Goal: Information Seeking & Learning: Learn about a topic

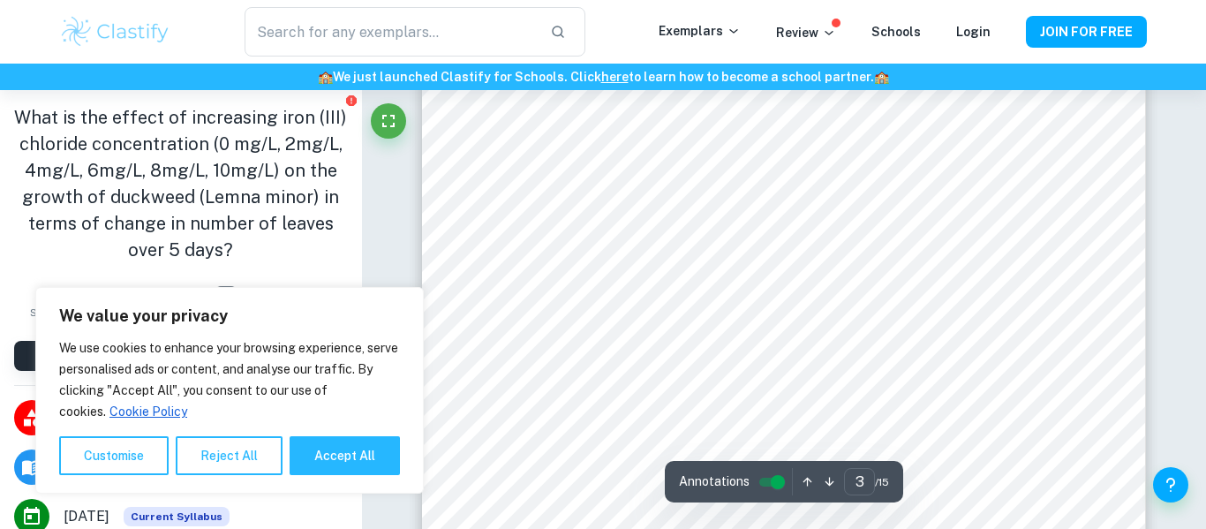
scroll to position [2347, 0]
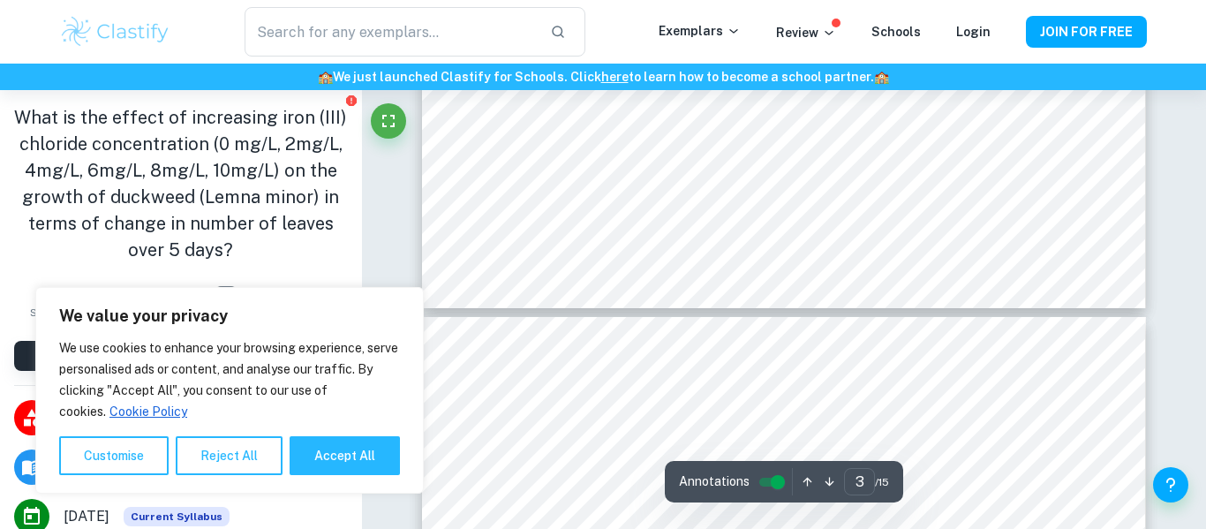
type input "4"
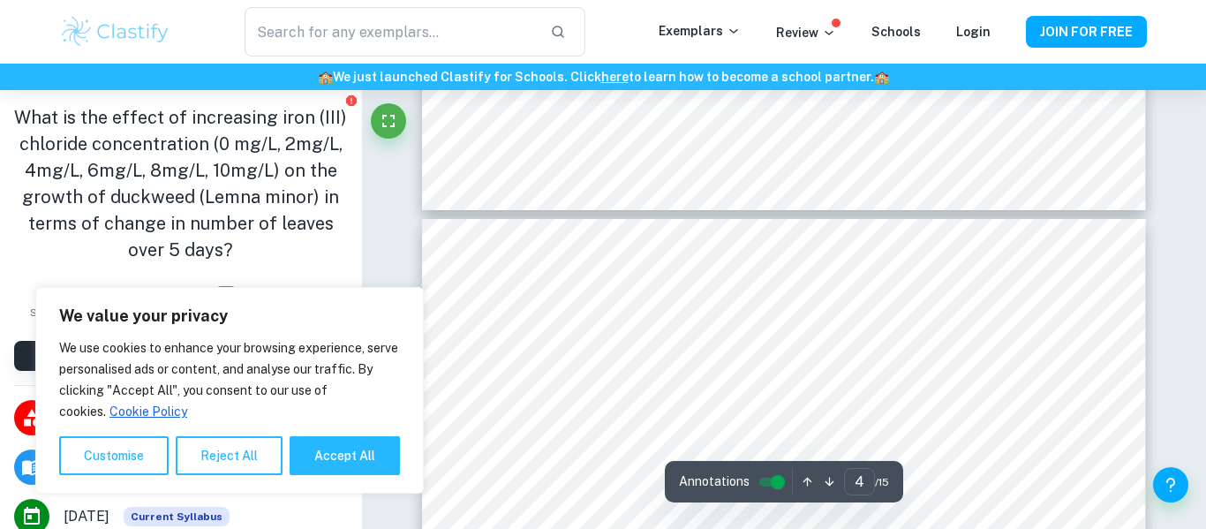
scroll to position [3242, 0]
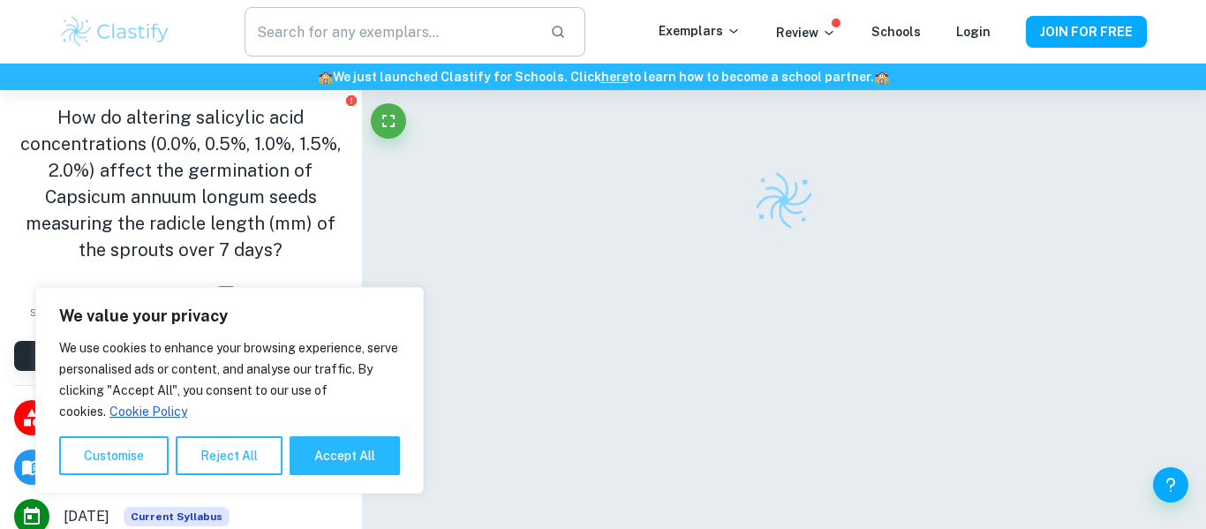
scroll to position [83, 0]
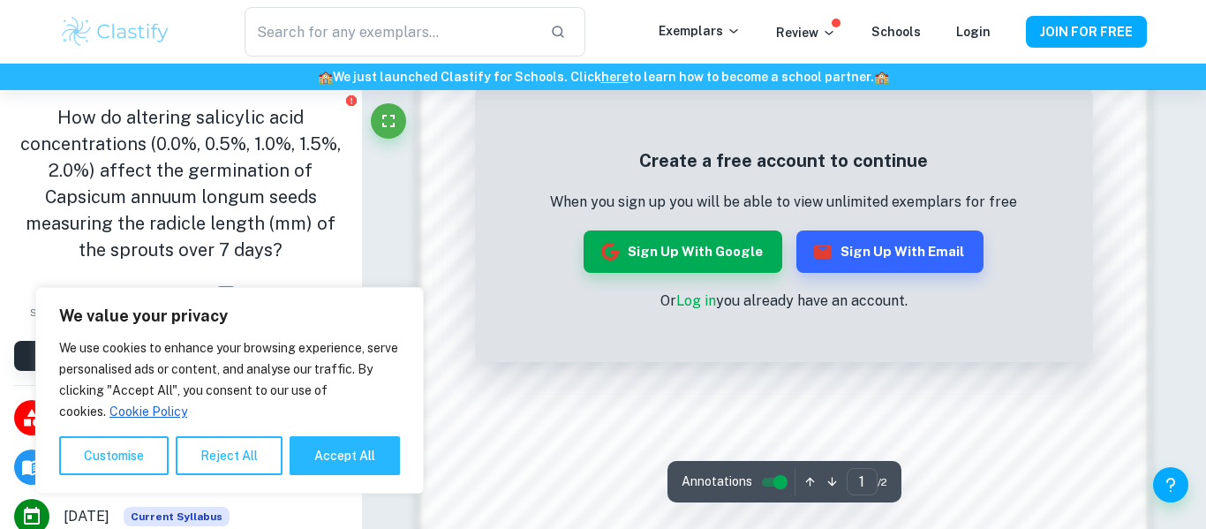
scroll to position [1287, 0]
click at [681, 246] on button "Sign up with Google" at bounding box center [683, 251] width 199 height 42
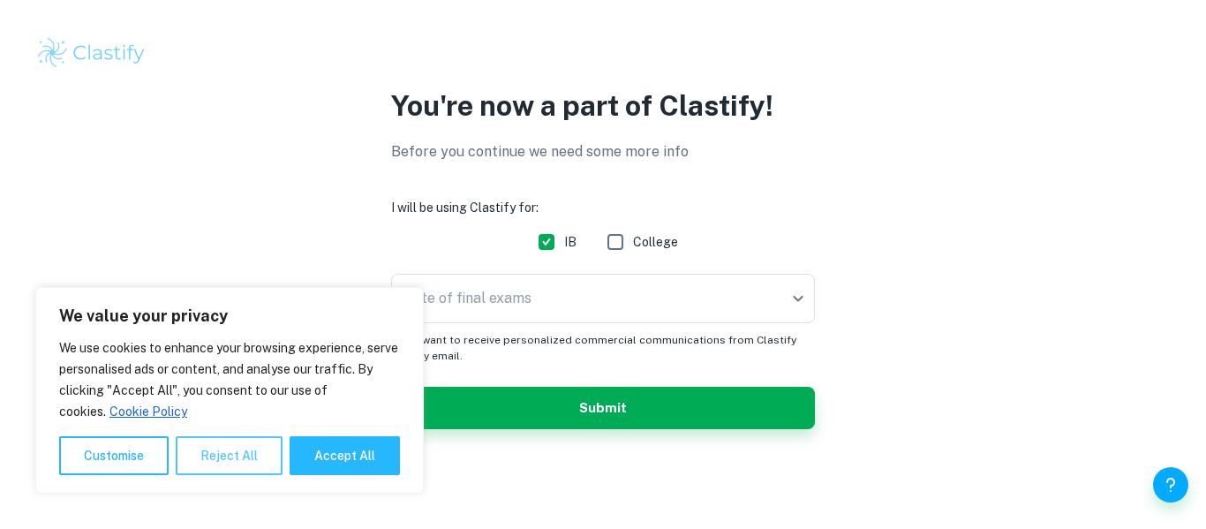
click at [235, 456] on button "Reject All" at bounding box center [229, 455] width 107 height 39
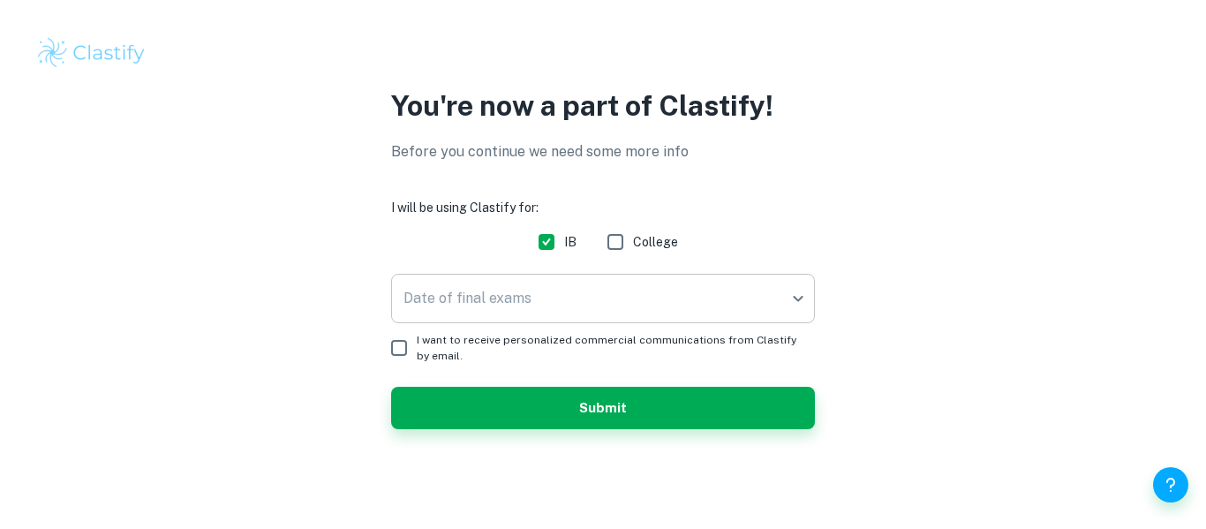
click at [512, 305] on body "We value your privacy We use cookies to enhance your browsing experience, serve…" at bounding box center [603, 264] width 1206 height 529
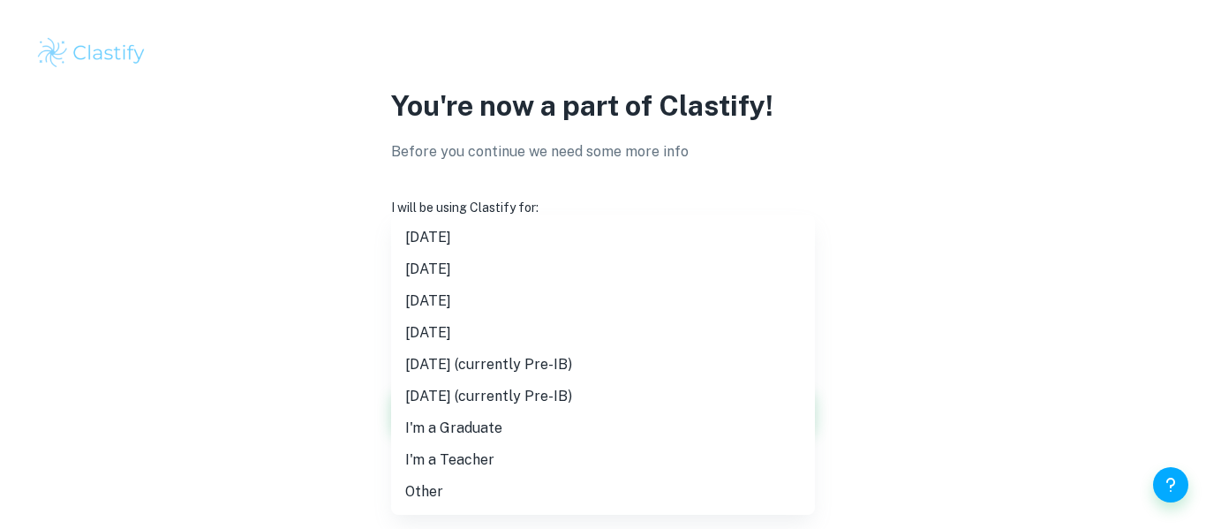
click at [510, 297] on li "May 2026" at bounding box center [603, 301] width 424 height 32
type input "M26"
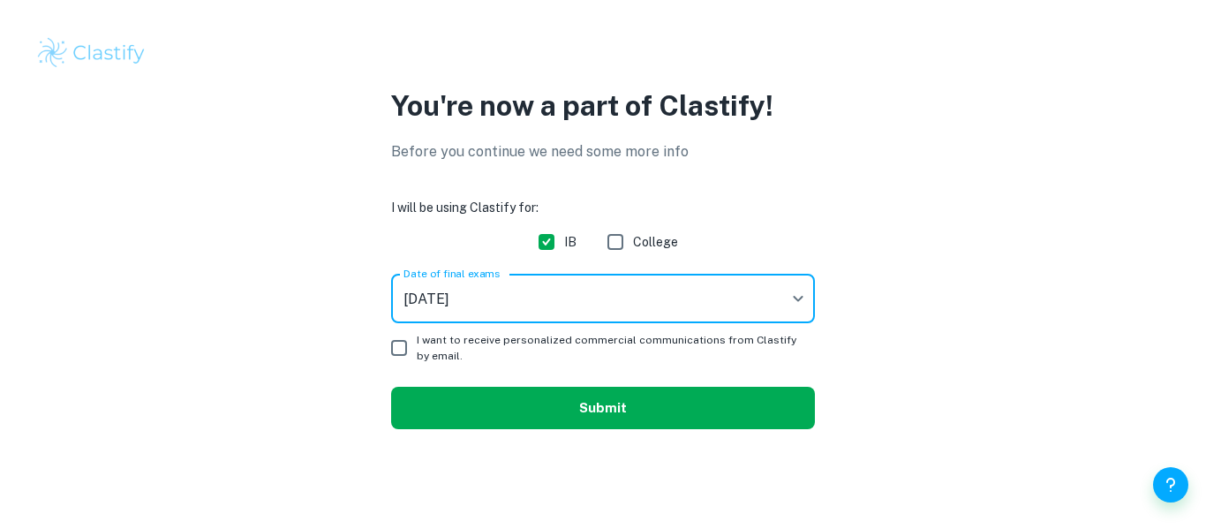
click at [532, 402] on button "Submit" at bounding box center [603, 408] width 424 height 42
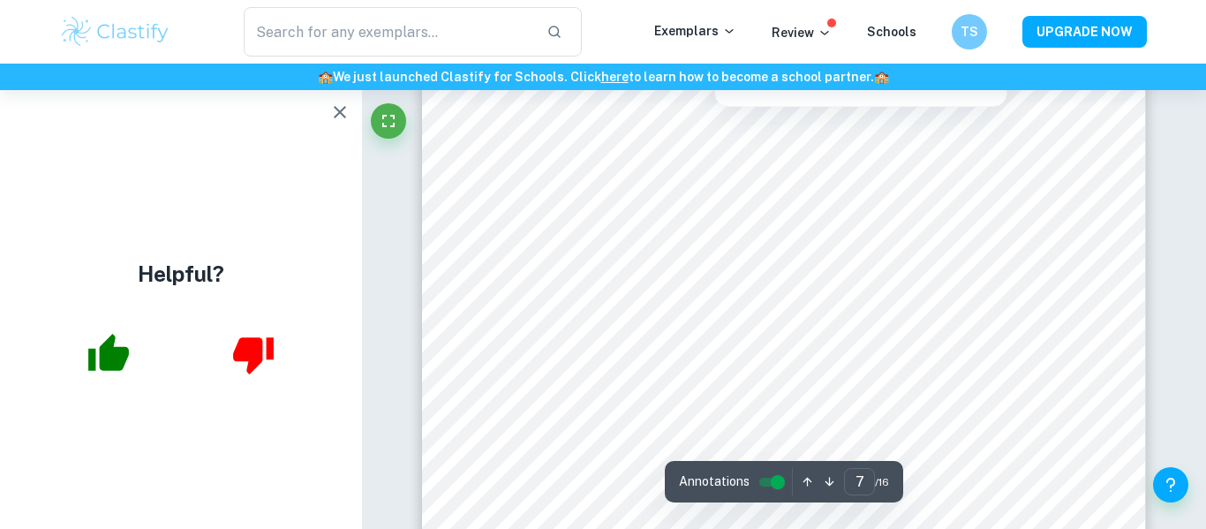
scroll to position [6580, 0]
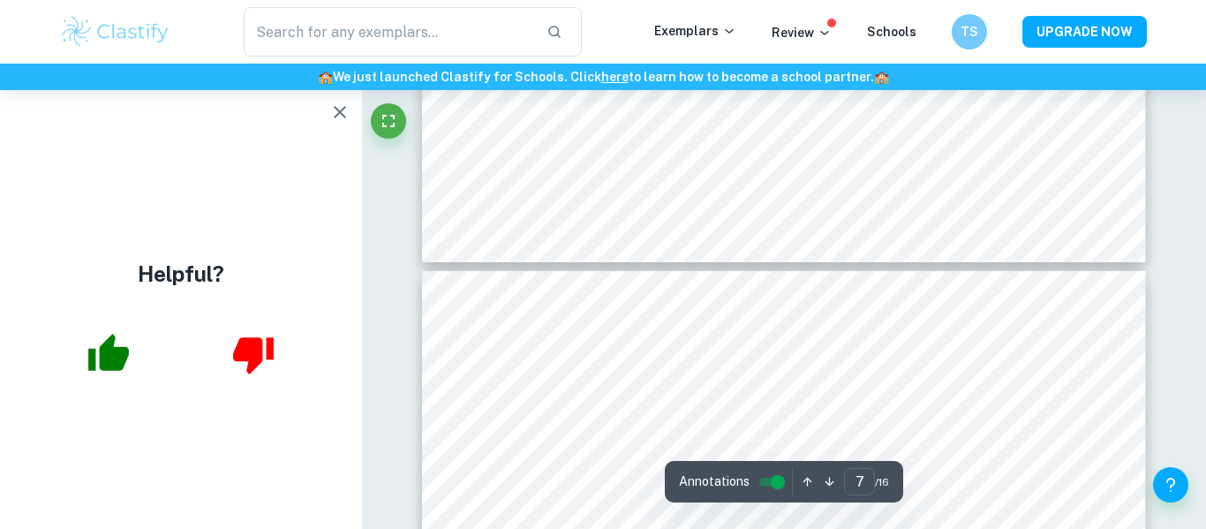
type input "6"
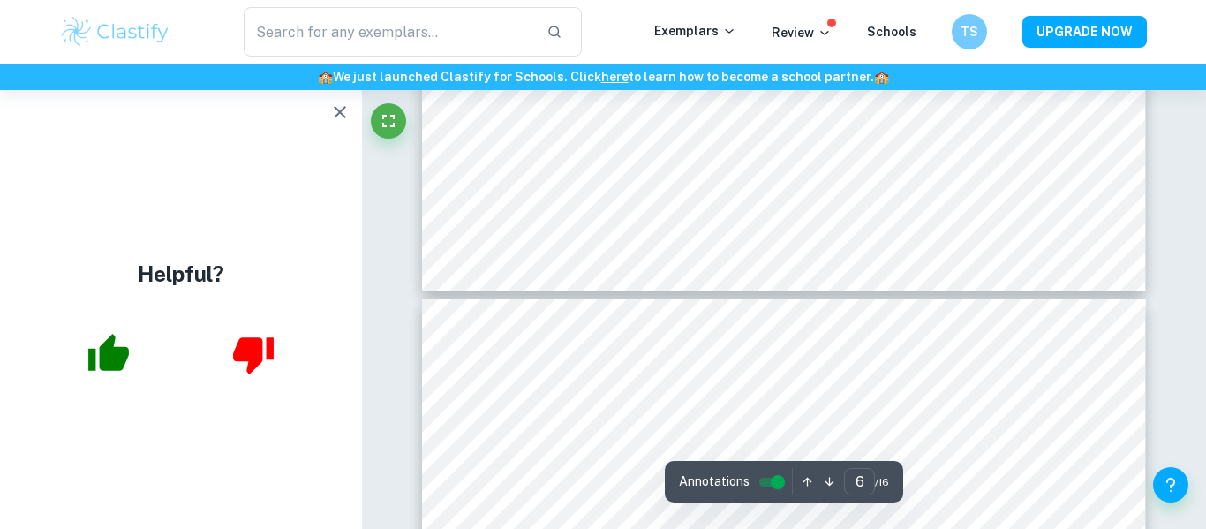
scroll to position [6225, 0]
